Goal: Obtain resource: Obtain resource

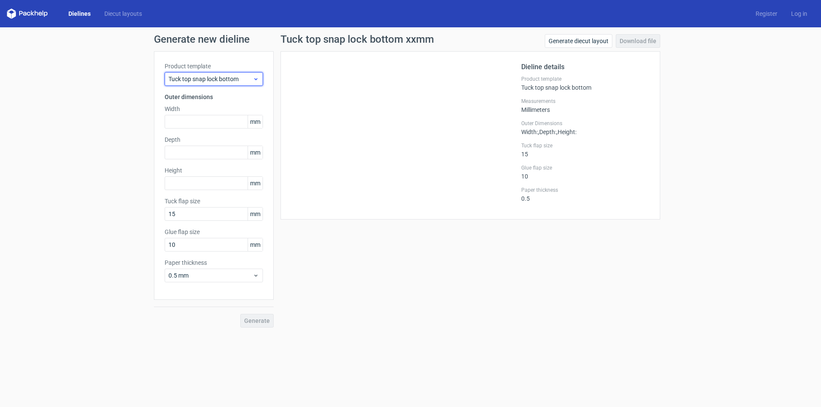
click at [212, 82] on span "Tuck top snap lock bottom" at bounding box center [210, 79] width 84 height 9
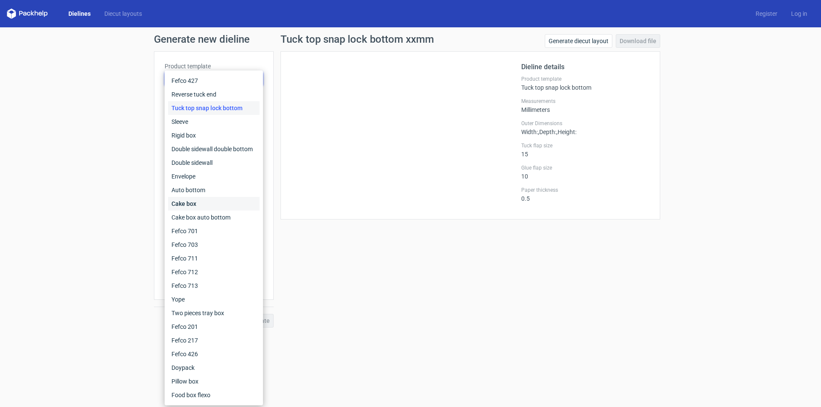
click at [202, 206] on div "Cake box" at bounding box center [213, 204] width 91 height 14
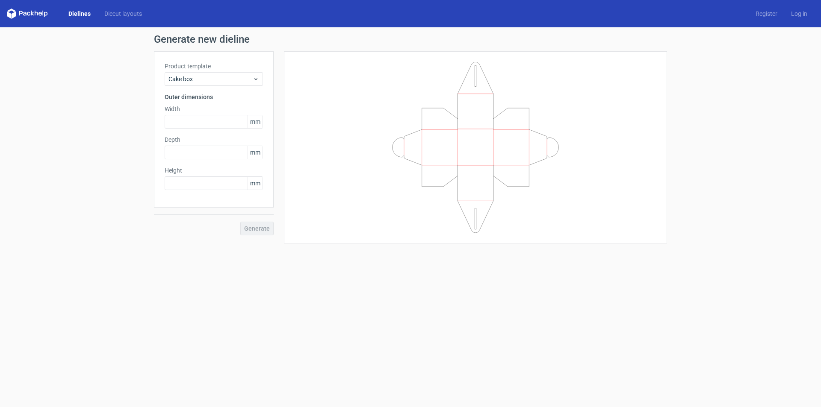
click at [255, 124] on span "mm" at bounding box center [255, 121] width 15 height 13
click at [202, 80] on span "Cake box" at bounding box center [210, 79] width 84 height 9
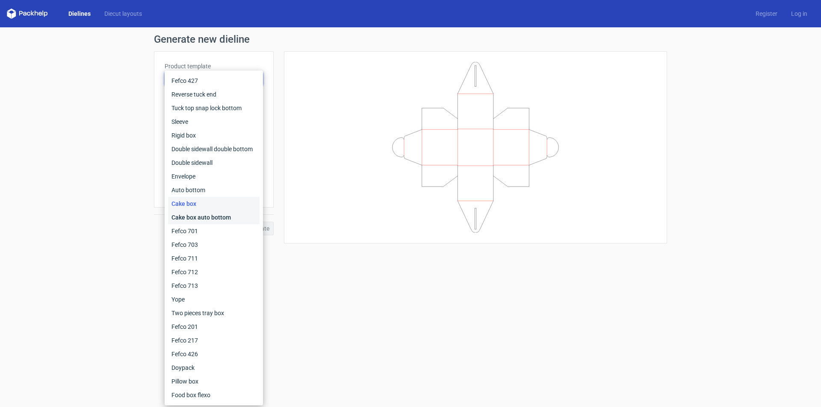
click at [208, 218] on div "Cake box auto bottom" at bounding box center [213, 218] width 91 height 14
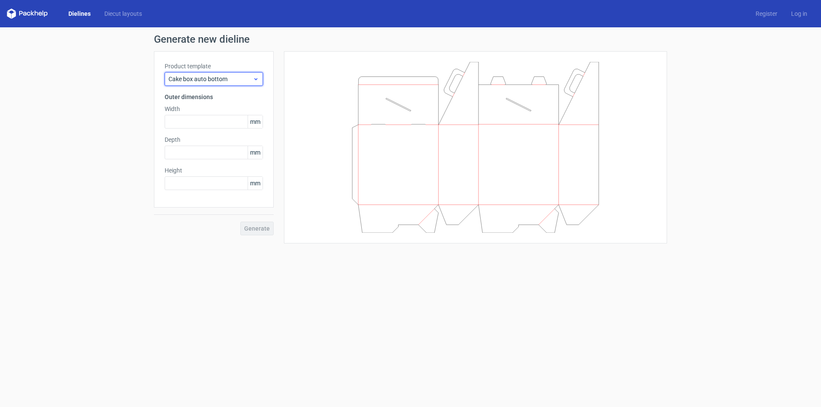
click at [224, 77] on span "Cake box auto bottom" at bounding box center [210, 79] width 84 height 9
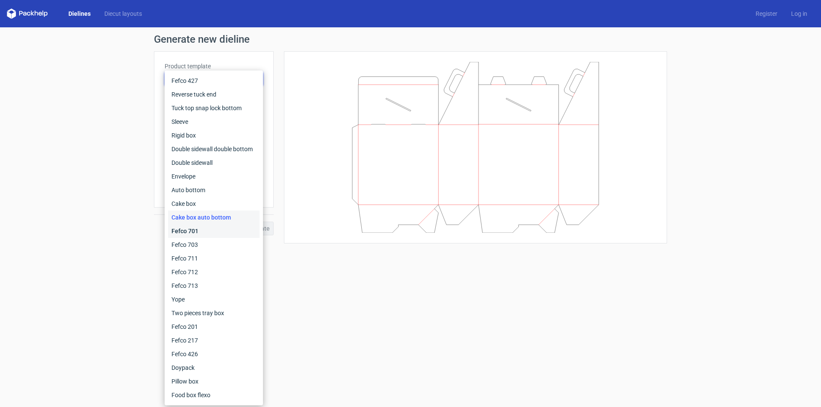
click at [197, 227] on div "Fefco 701" at bounding box center [213, 231] width 91 height 14
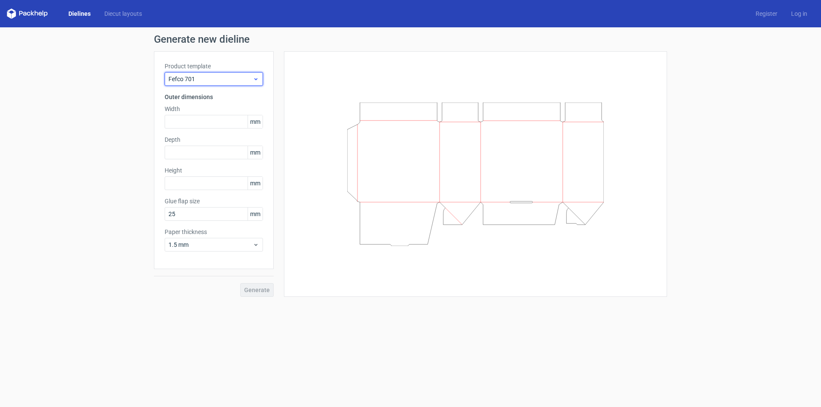
click at [225, 80] on span "Fefco 701" at bounding box center [210, 79] width 84 height 9
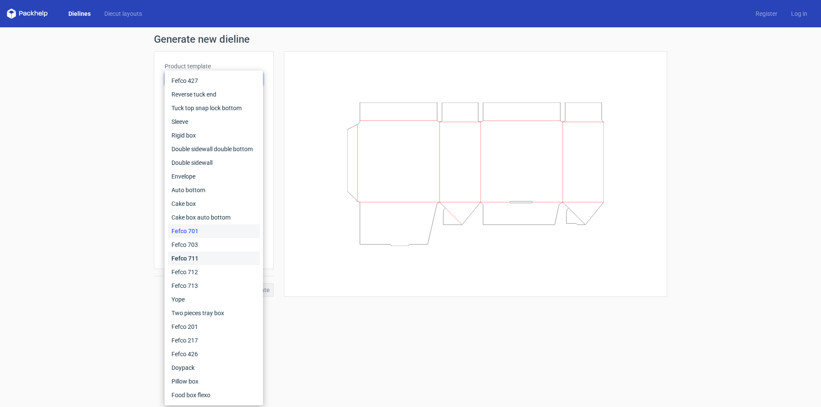
click at [213, 257] on div "Fefco 711" at bounding box center [213, 259] width 91 height 14
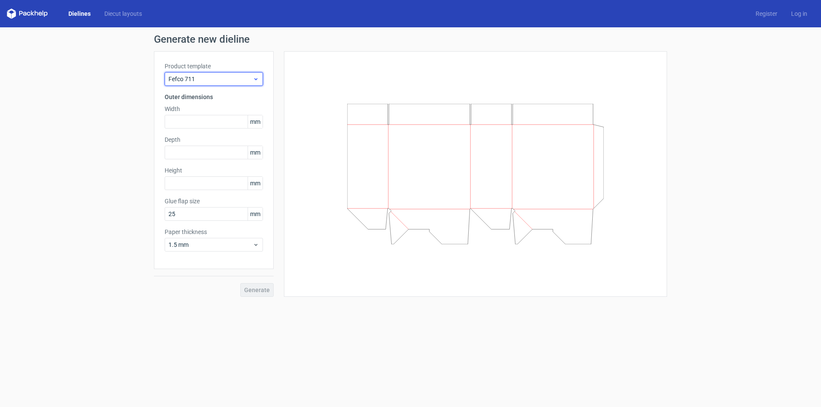
click at [233, 80] on span "Fefco 711" at bounding box center [210, 79] width 84 height 9
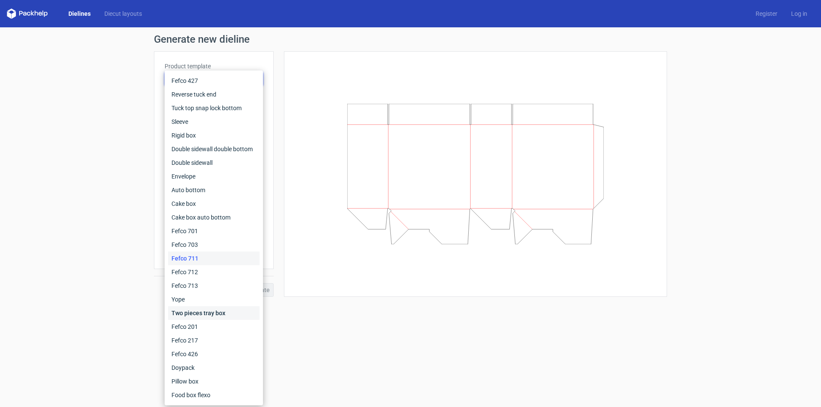
click at [201, 315] on div "Two pieces tray box" at bounding box center [213, 313] width 91 height 14
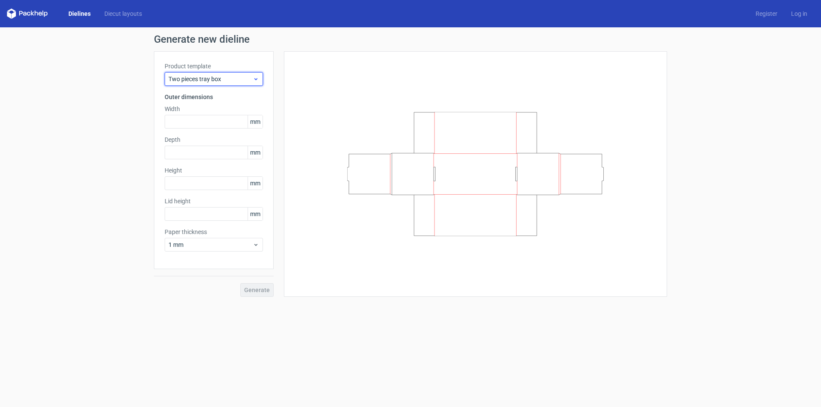
click at [225, 79] on span "Two pieces tray box" at bounding box center [210, 79] width 84 height 9
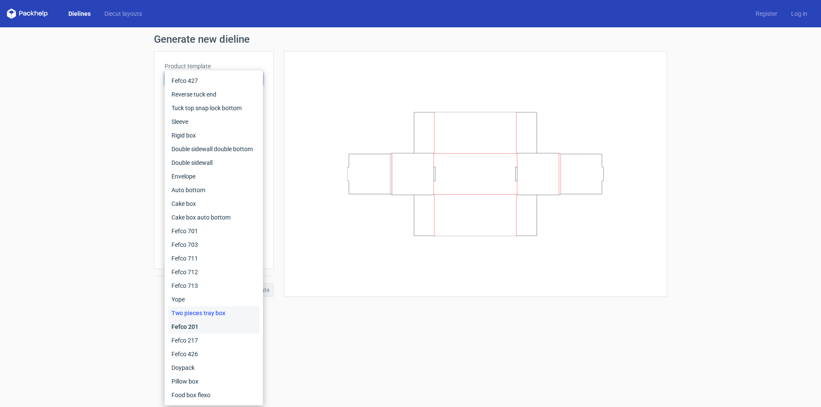
click at [211, 331] on div "Fefco 201" at bounding box center [213, 327] width 91 height 14
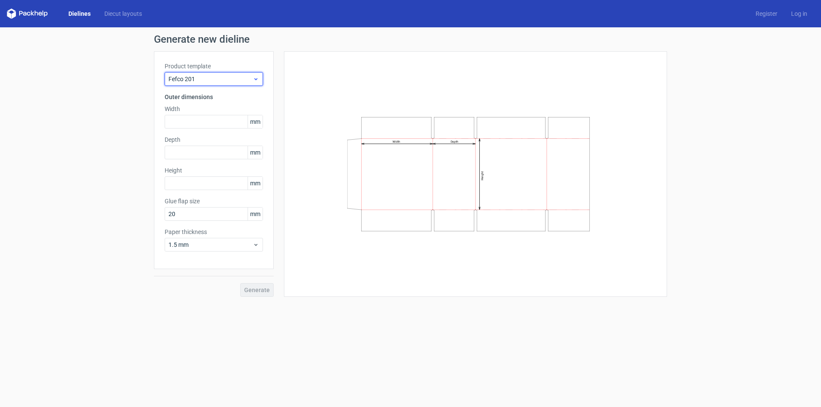
click at [226, 76] on span "Fefco 201" at bounding box center [210, 79] width 84 height 9
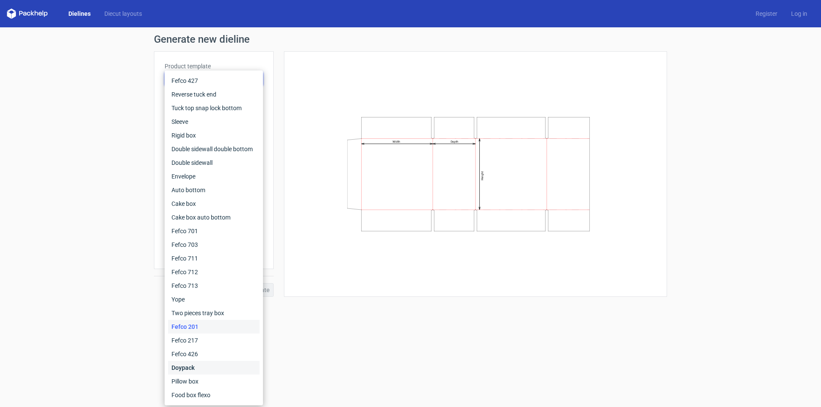
click at [198, 366] on div "Doypack" at bounding box center [213, 368] width 91 height 14
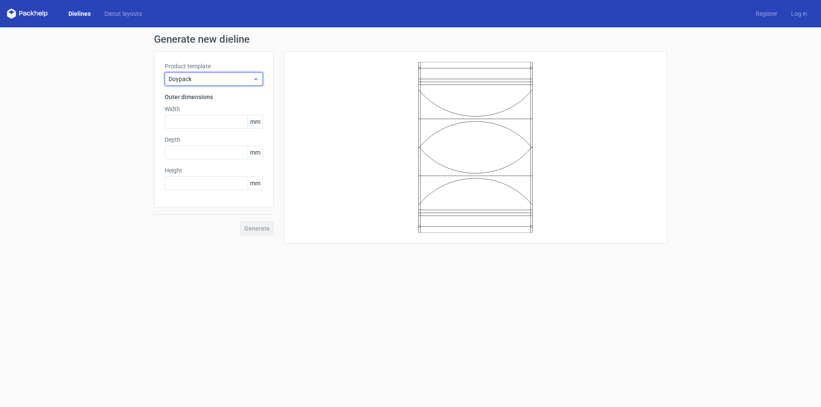
click at [231, 80] on span "Doypack" at bounding box center [210, 79] width 84 height 9
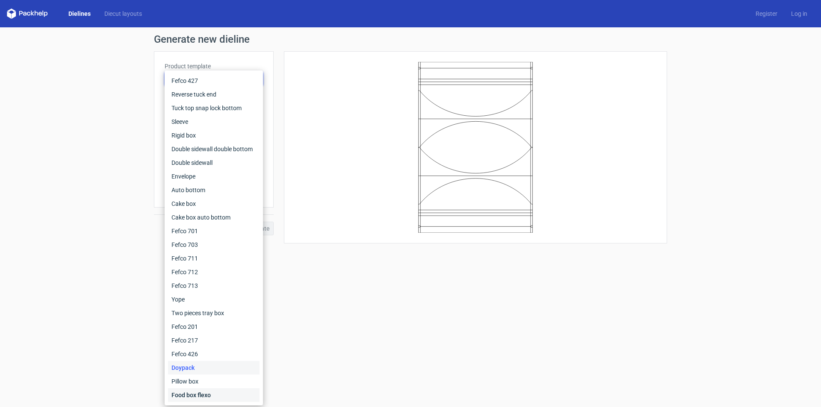
click at [199, 398] on div "Food box flexo" at bounding box center [213, 396] width 91 height 14
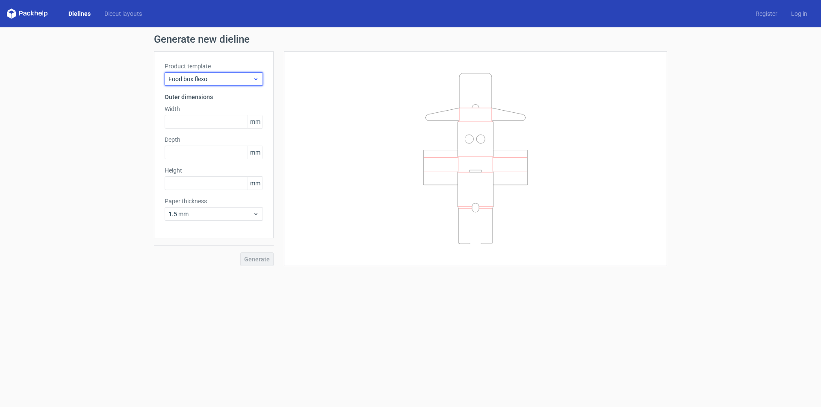
click at [222, 79] on span "Food box flexo" at bounding box center [210, 79] width 84 height 9
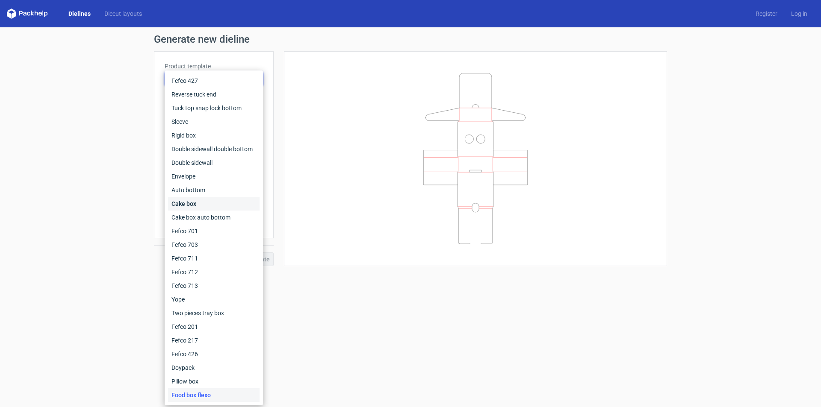
click at [203, 206] on div "Cake box" at bounding box center [213, 204] width 91 height 14
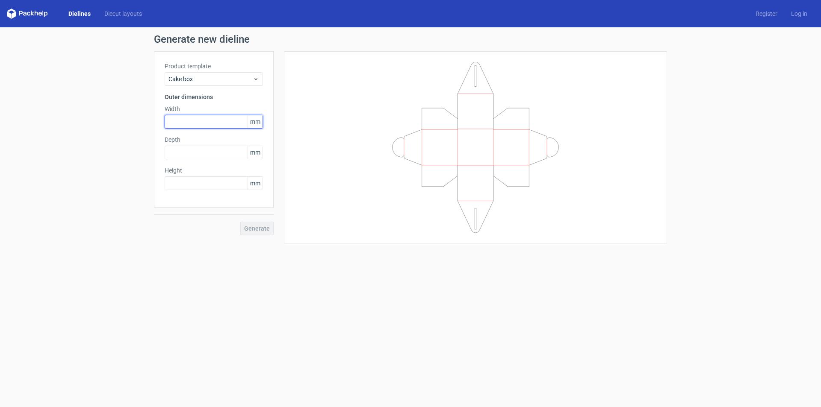
click at [226, 124] on input "text" at bounding box center [214, 122] width 98 height 14
type input "254"
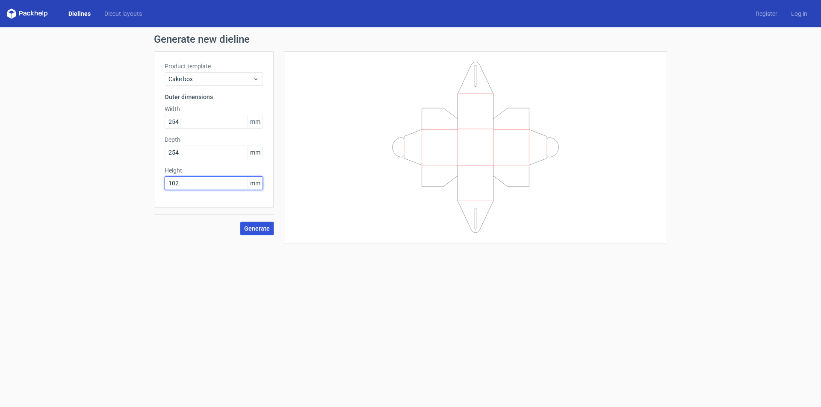
type input "102"
click at [259, 229] on span "Generate" at bounding box center [257, 229] width 26 height 6
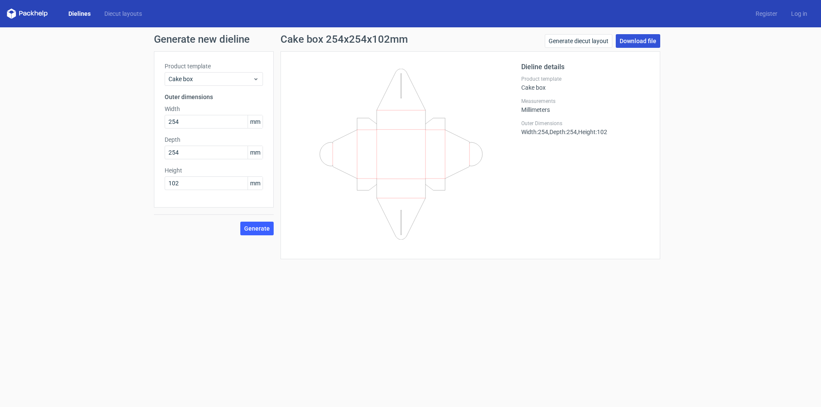
click at [637, 38] on link "Download file" at bounding box center [638, 41] width 44 height 14
